Goal: Task Accomplishment & Management: Manage account settings

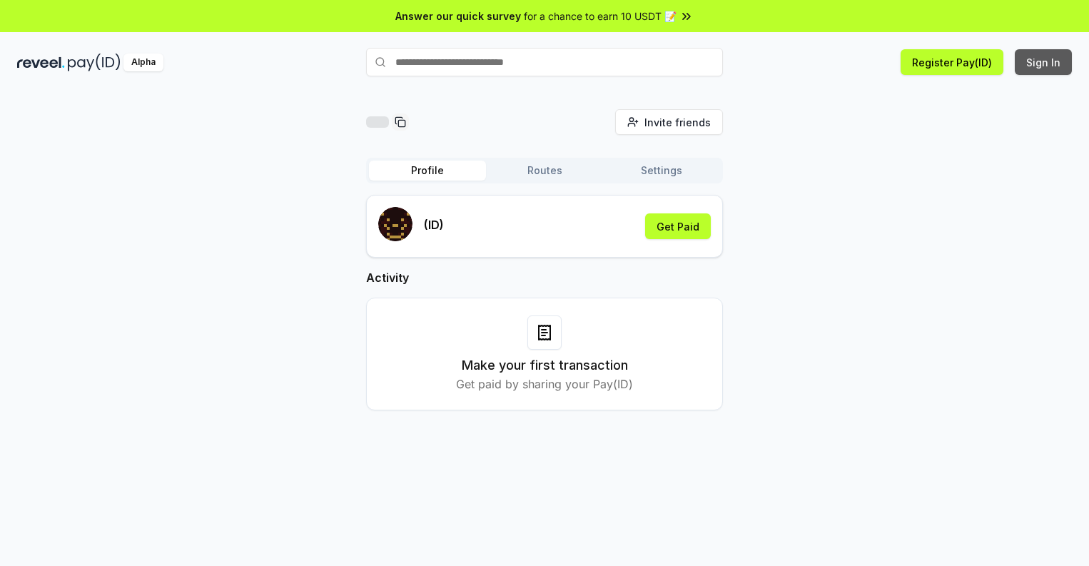
click at [1044, 62] on button "Sign In" at bounding box center [1043, 62] width 57 height 26
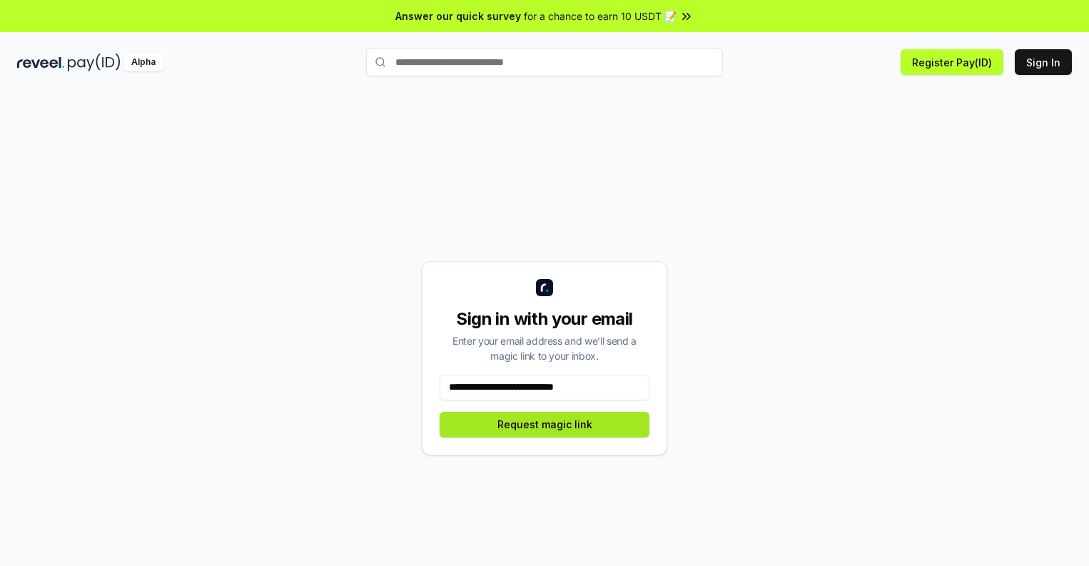
type input "**********"
click at [545, 424] on button "Request magic link" at bounding box center [545, 425] width 210 height 26
